Goal: Find specific page/section: Find specific page/section

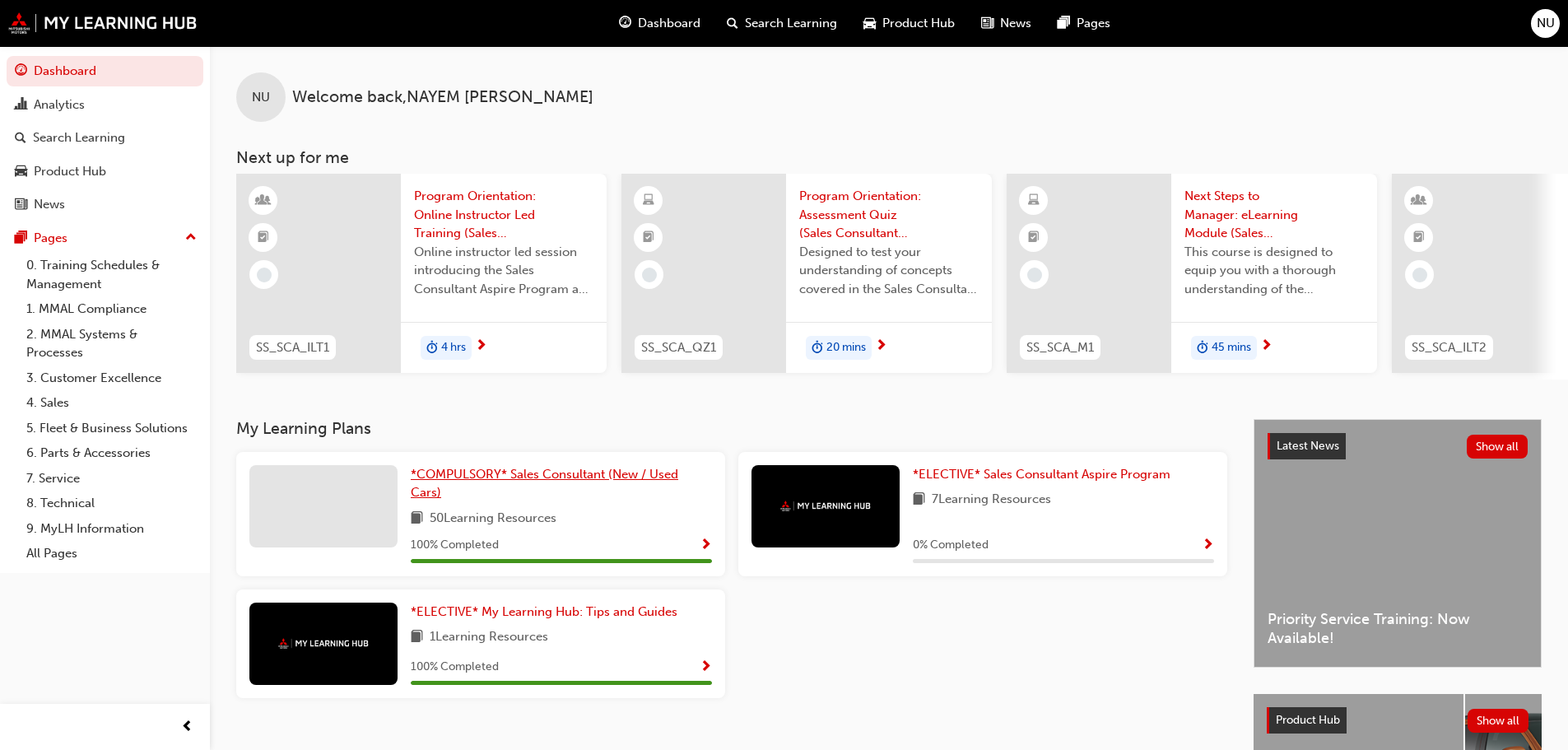
click at [486, 477] on span "*COMPULSORY* Sales Consultant (New / Used Cars)" at bounding box center [544, 483] width 268 height 34
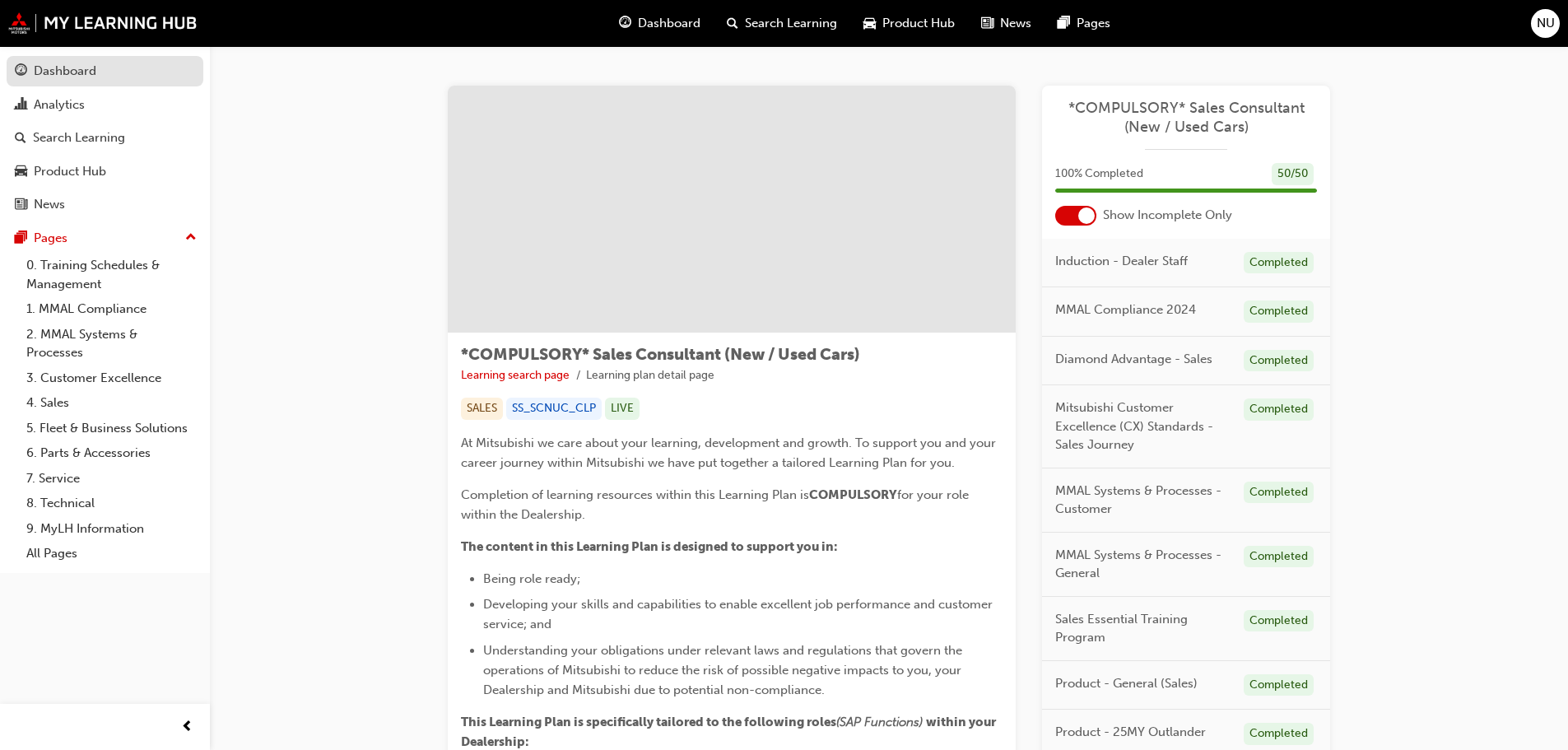
click at [86, 73] on div "Dashboard" at bounding box center [64, 71] width 63 height 19
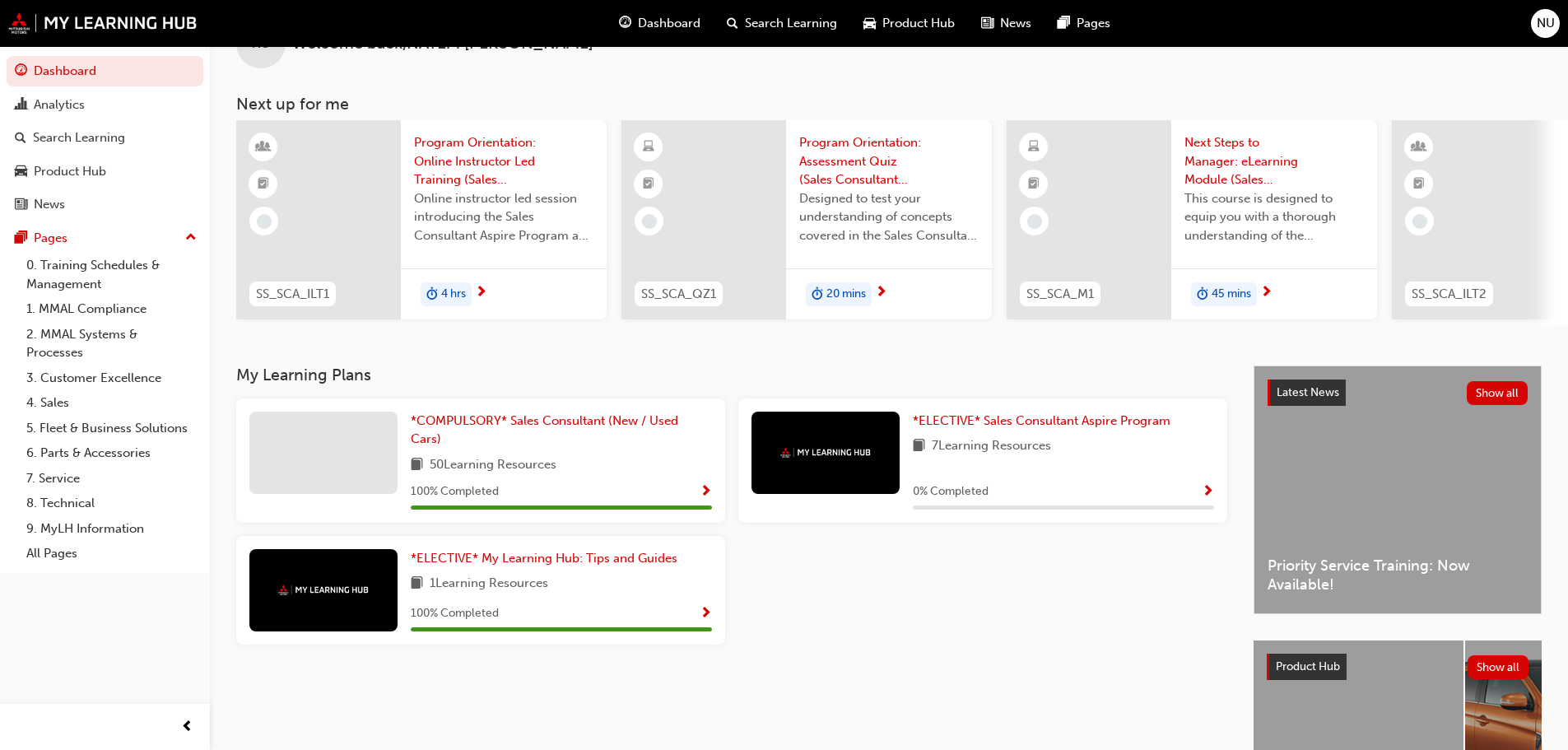
scroll to position [82, 0]
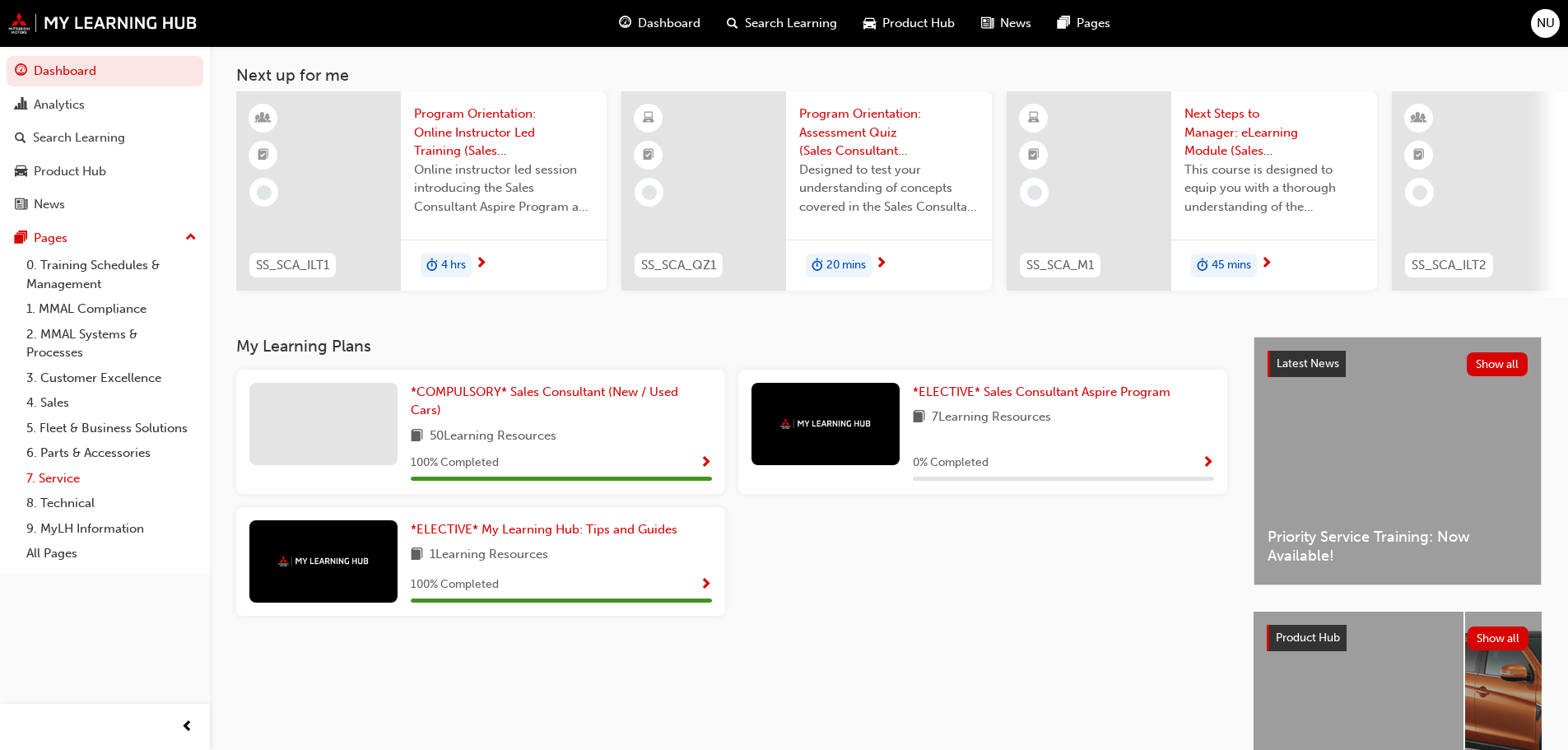
click at [55, 485] on link "7. Service" at bounding box center [111, 478] width 184 height 26
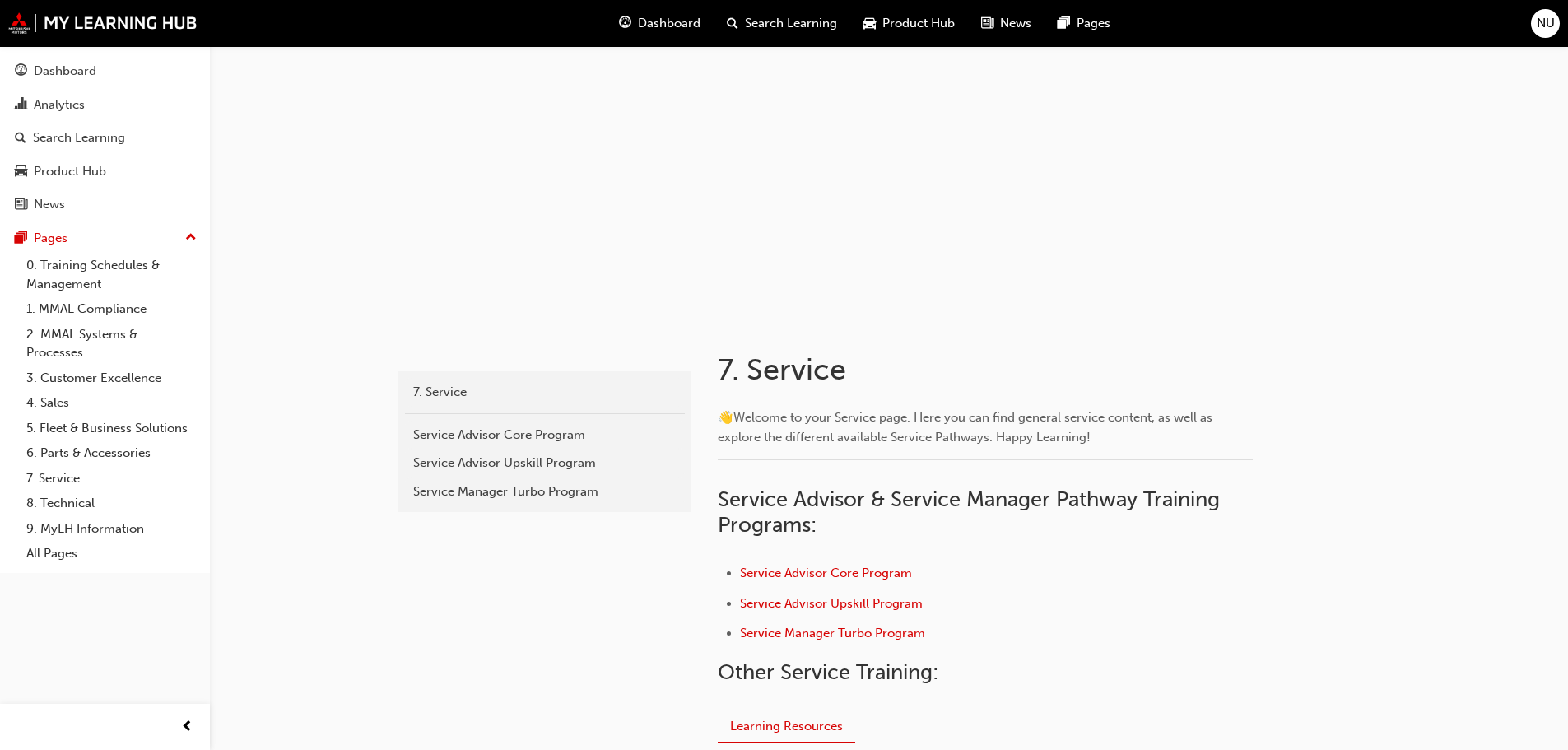
scroll to position [82, 0]
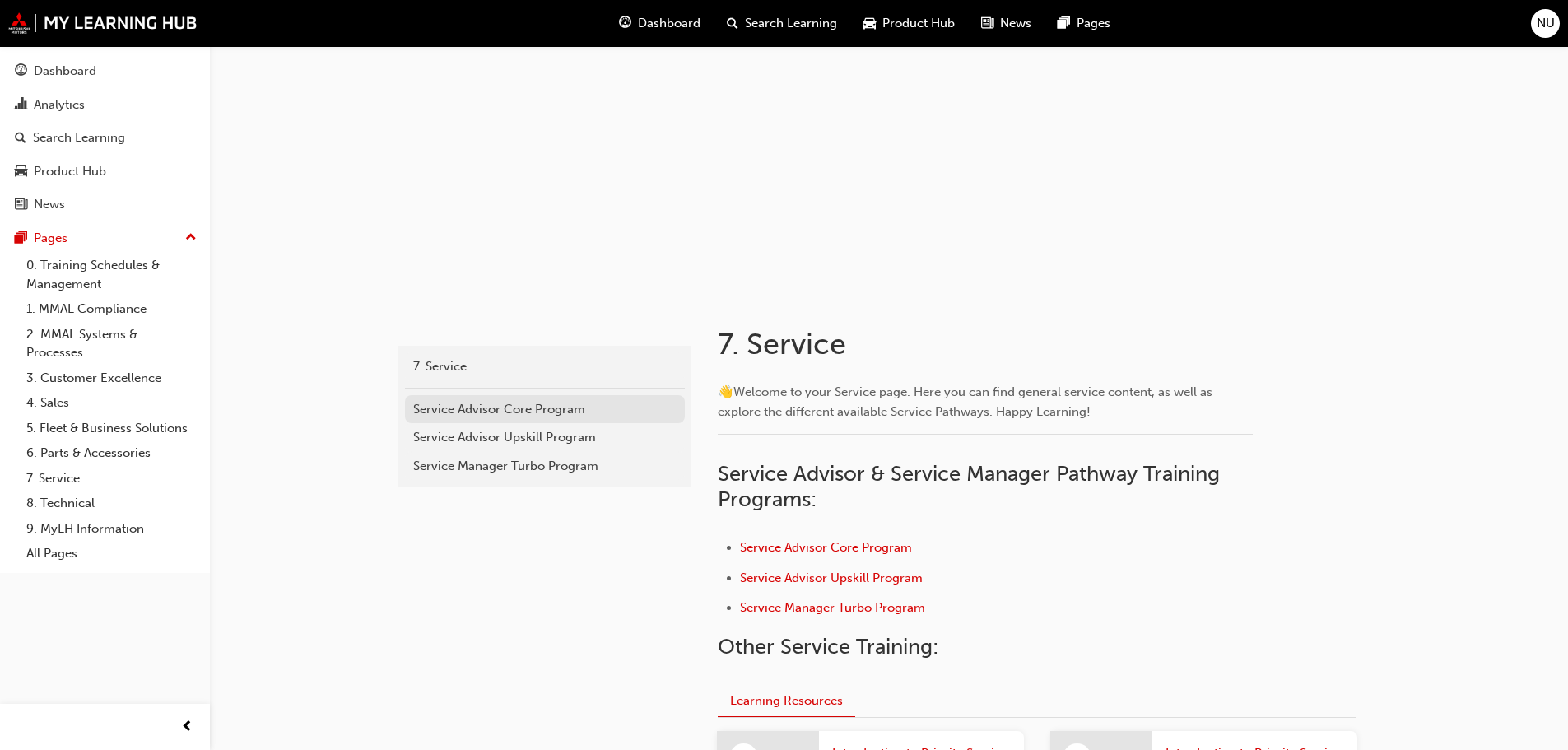
click at [579, 417] on div "Service Advisor Core Program" at bounding box center [545, 409] width 263 height 19
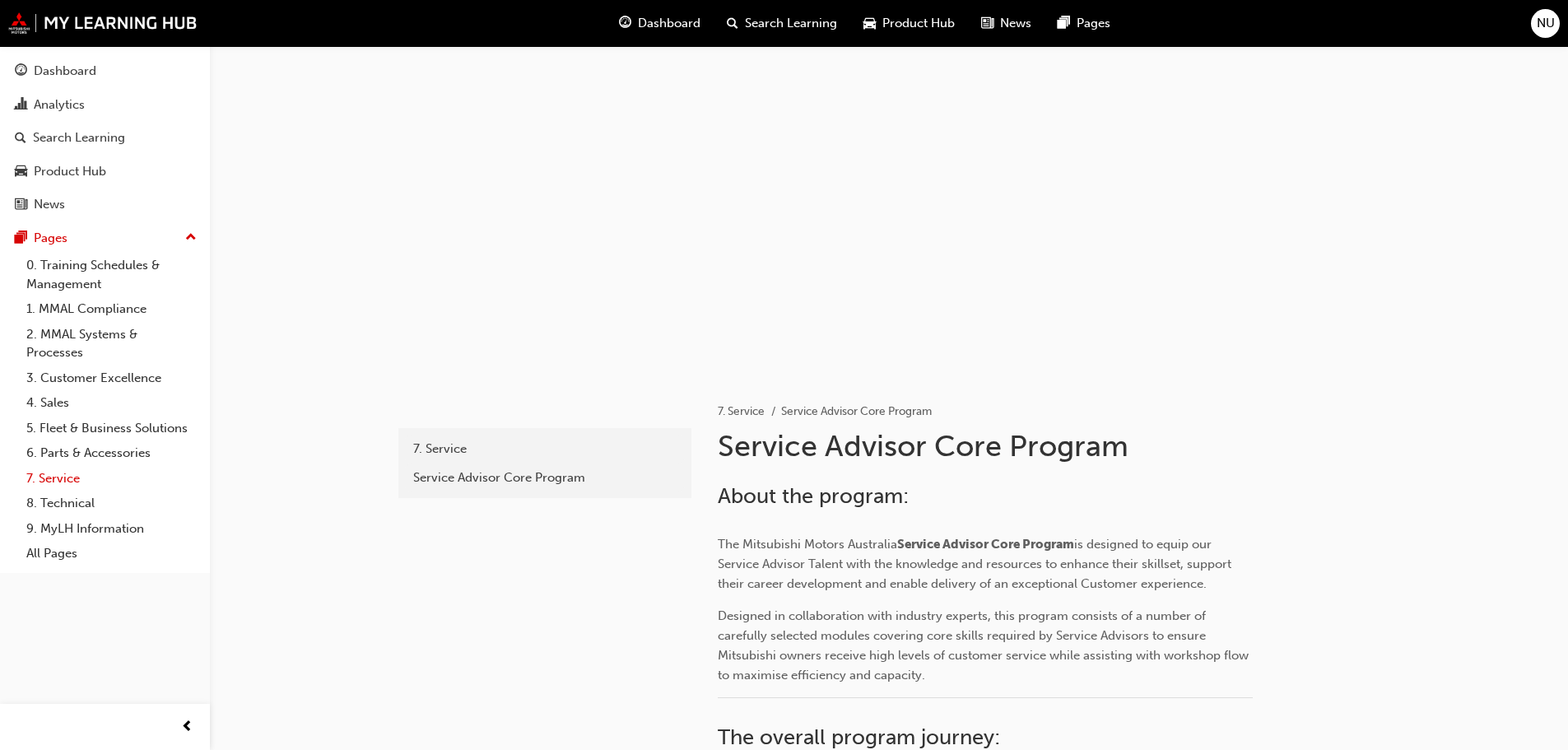
click at [72, 485] on link "7. Service" at bounding box center [111, 478] width 184 height 26
